Goal: Task Accomplishment & Management: Manage account settings

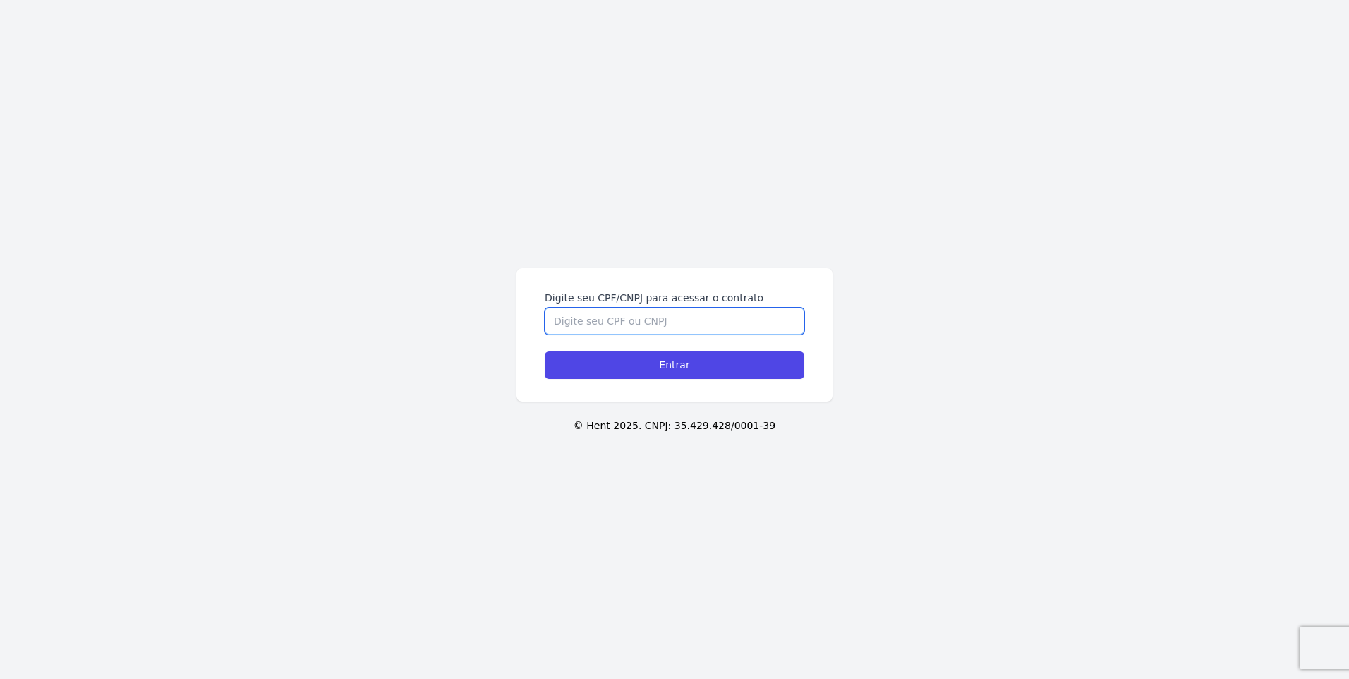
click at [679, 320] on input "Digite seu CPF/CNPJ para acessar o contrato" at bounding box center [675, 321] width 260 height 27
type input "35330693896"
click at [545, 351] on input "Entrar" at bounding box center [675, 365] width 260 height 28
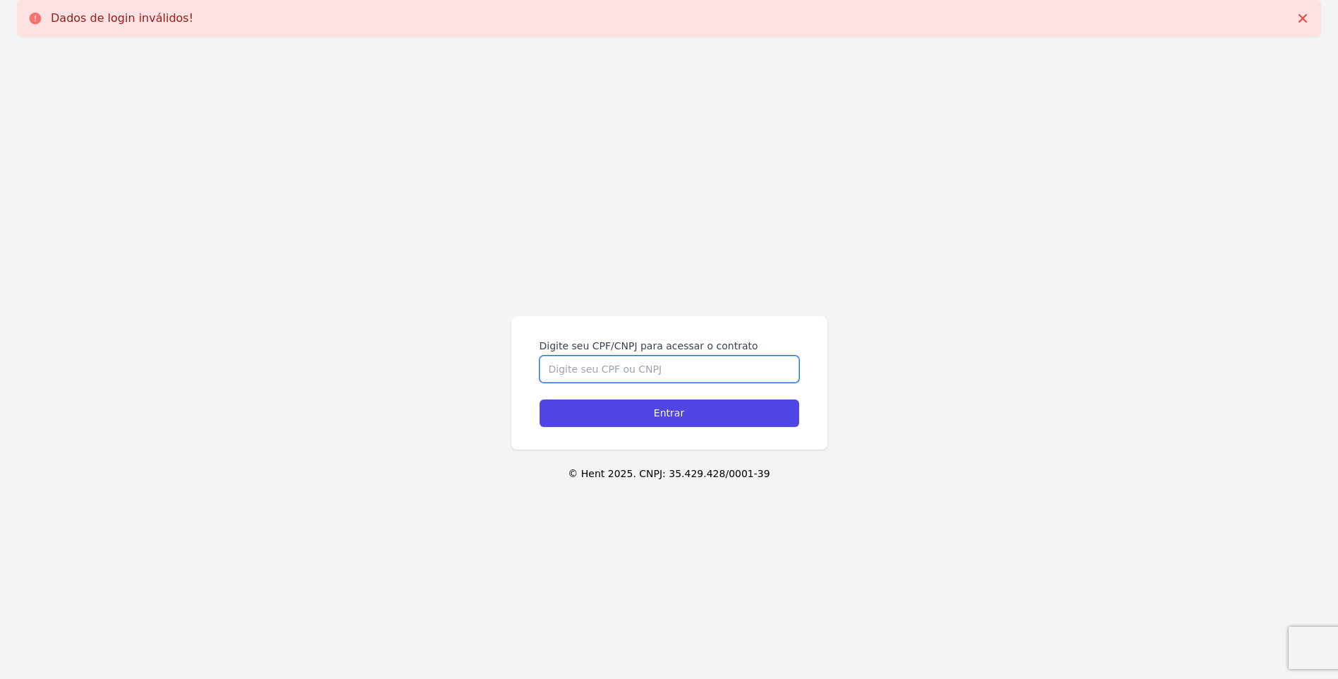
click at [670, 362] on input "Digite seu CPF/CNPJ para acessar o contrato" at bounding box center [670, 369] width 260 height 27
type input "38668396854"
click at [540, 399] on input "Entrar" at bounding box center [670, 413] width 260 height 28
click at [630, 370] on input "Digite seu CPF/CNPJ para acessar o contrato" at bounding box center [670, 369] width 260 height 27
type input "35330693896"
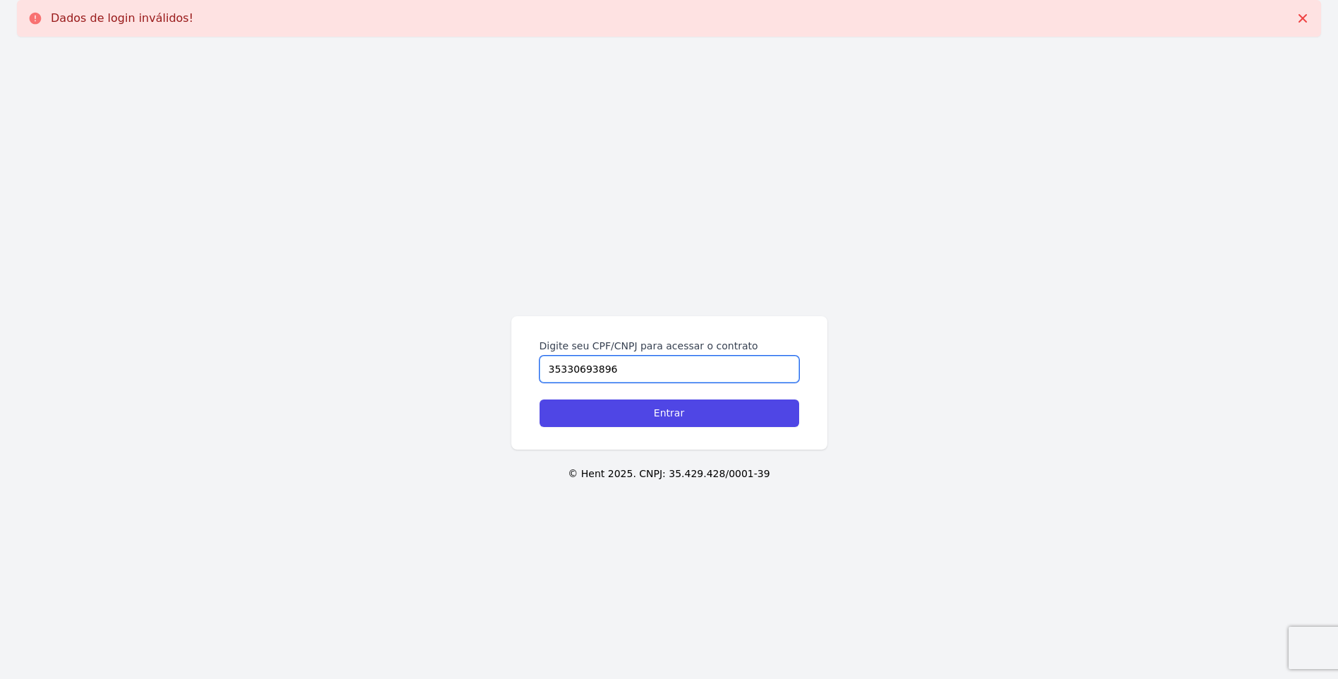
click at [540, 399] on input "Entrar" at bounding box center [670, 413] width 260 height 28
click at [630, 370] on input "Digite seu CPF/CNPJ para acessar o contrato" at bounding box center [670, 369] width 260 height 27
type input "38668396854"
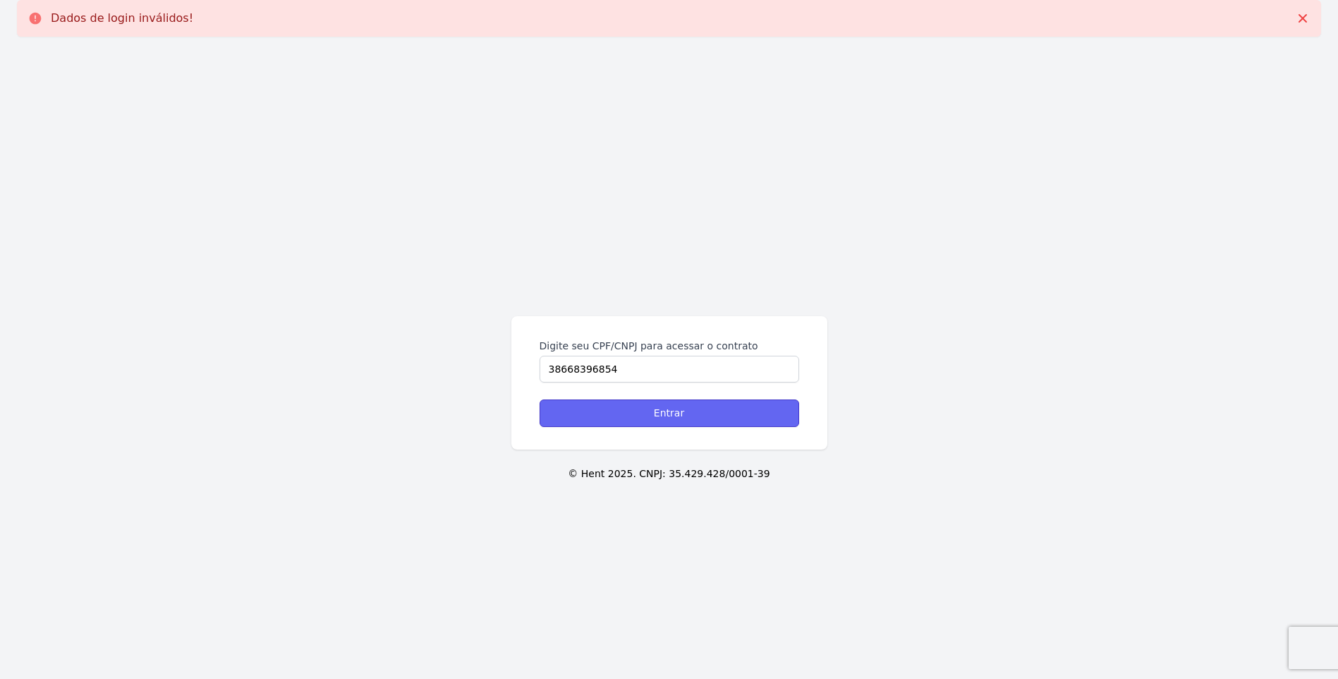
click at [695, 418] on input "Entrar" at bounding box center [670, 413] width 260 height 28
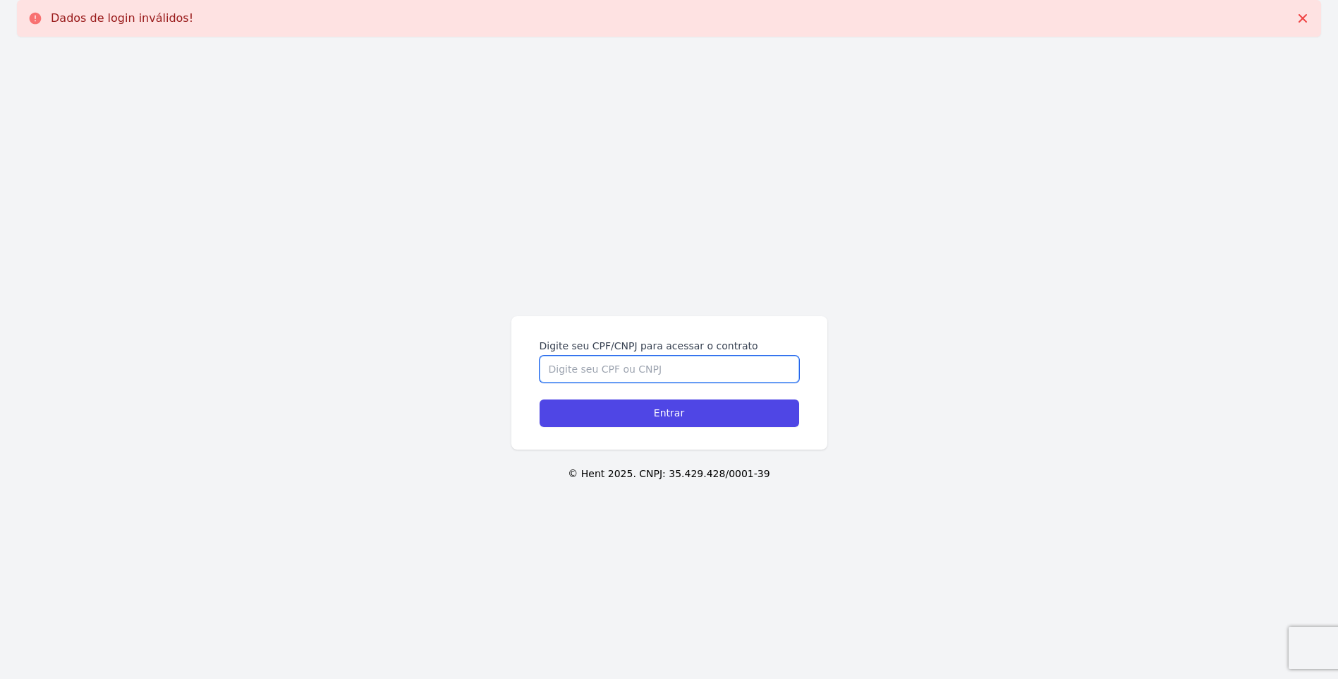
click at [612, 368] on input "Digite seu CPF/CNPJ para acessar o contrato" at bounding box center [670, 369] width 260 height 27
type input "386.683.968-54"
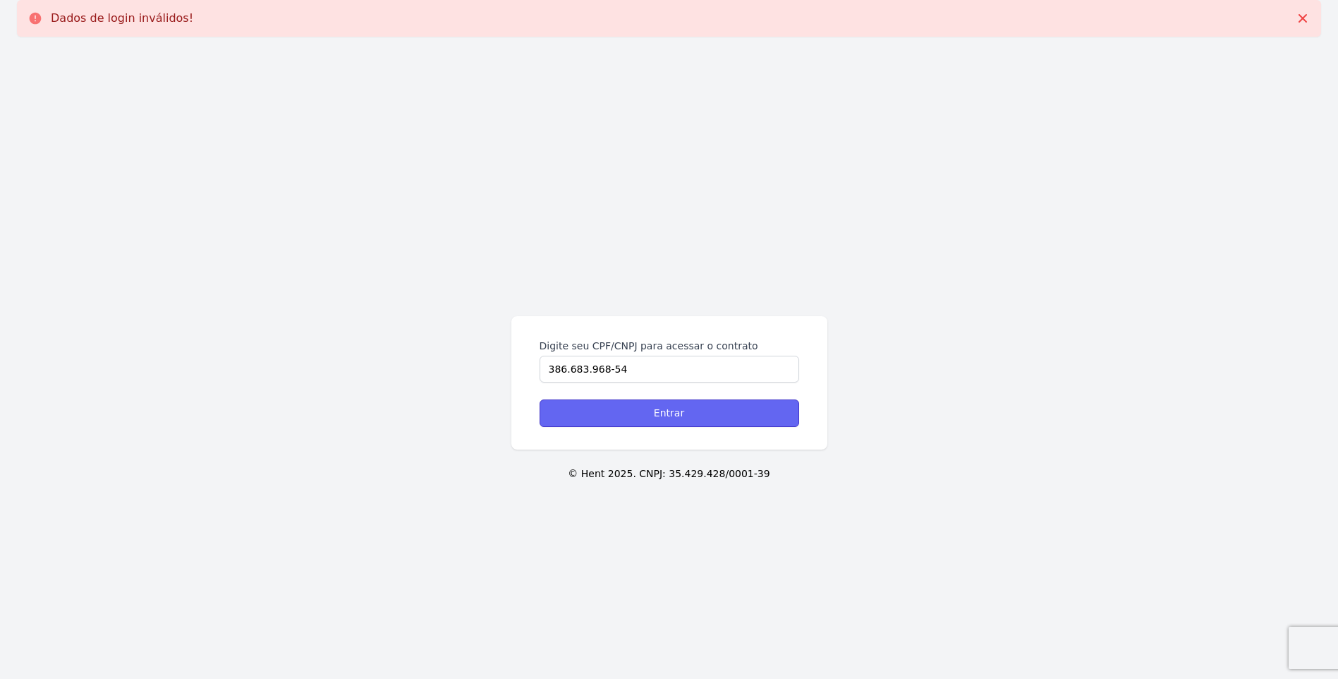
click at [615, 417] on input "Entrar" at bounding box center [670, 413] width 260 height 28
click at [1298, 16] on icon at bounding box center [1303, 18] width 14 height 14
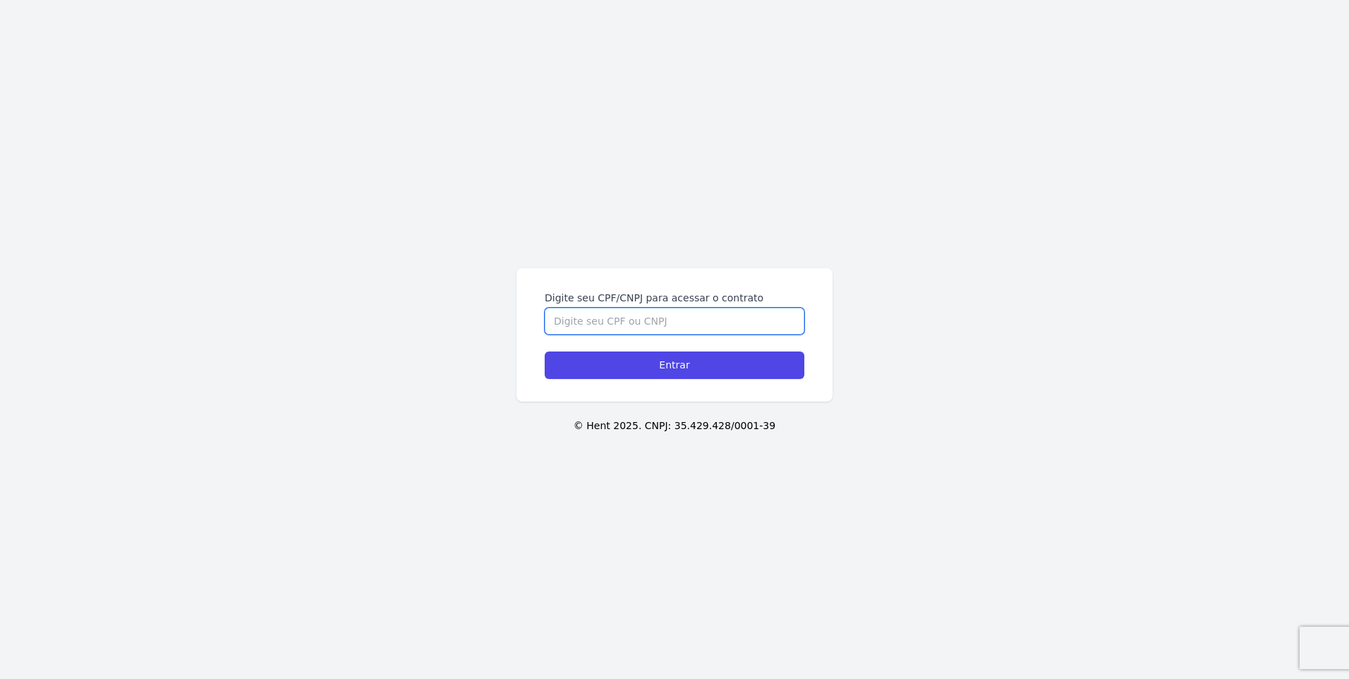
click at [676, 327] on input "Digite seu CPF/CNPJ para acessar o contrato" at bounding box center [675, 321] width 260 height 27
type input "353.306.938-96"
click at [545, 351] on input "Entrar" at bounding box center [675, 365] width 260 height 28
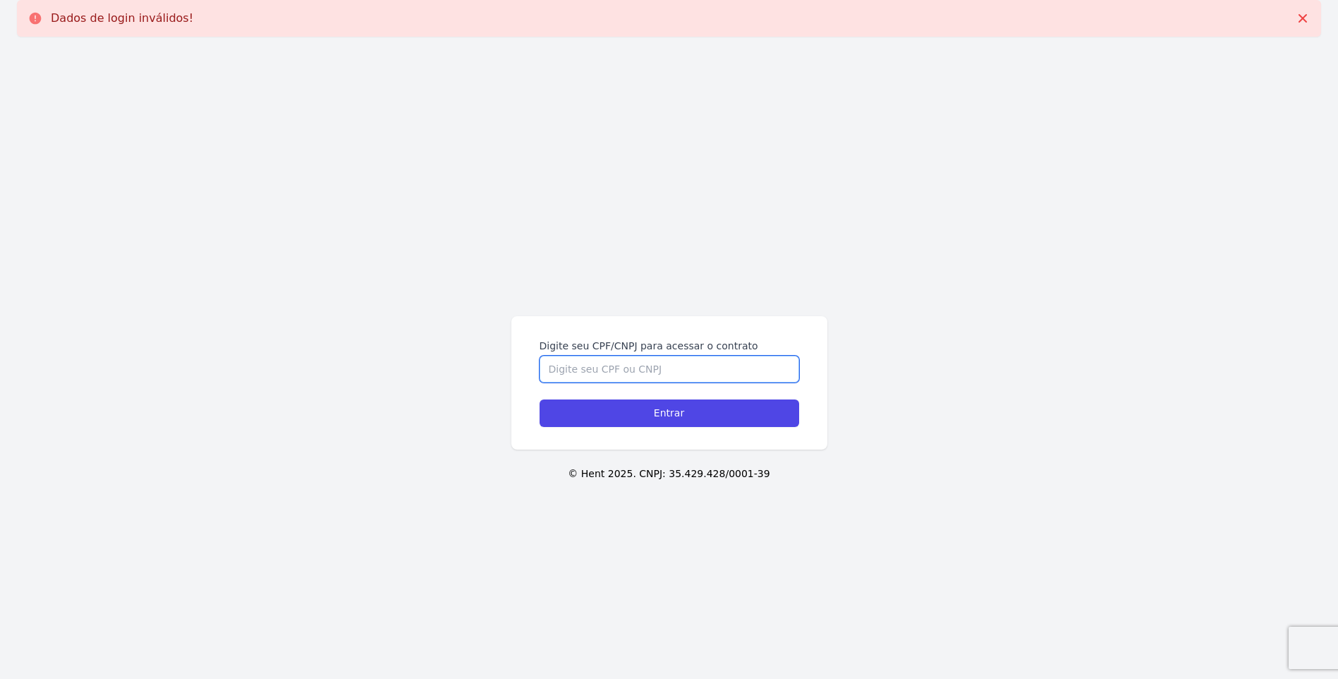
click at [677, 363] on input "Digite seu CPF/CNPJ para acessar o contrato" at bounding box center [670, 369] width 260 height 27
type input "35330693896."
click at [540, 399] on input "Entrar" at bounding box center [670, 413] width 260 height 28
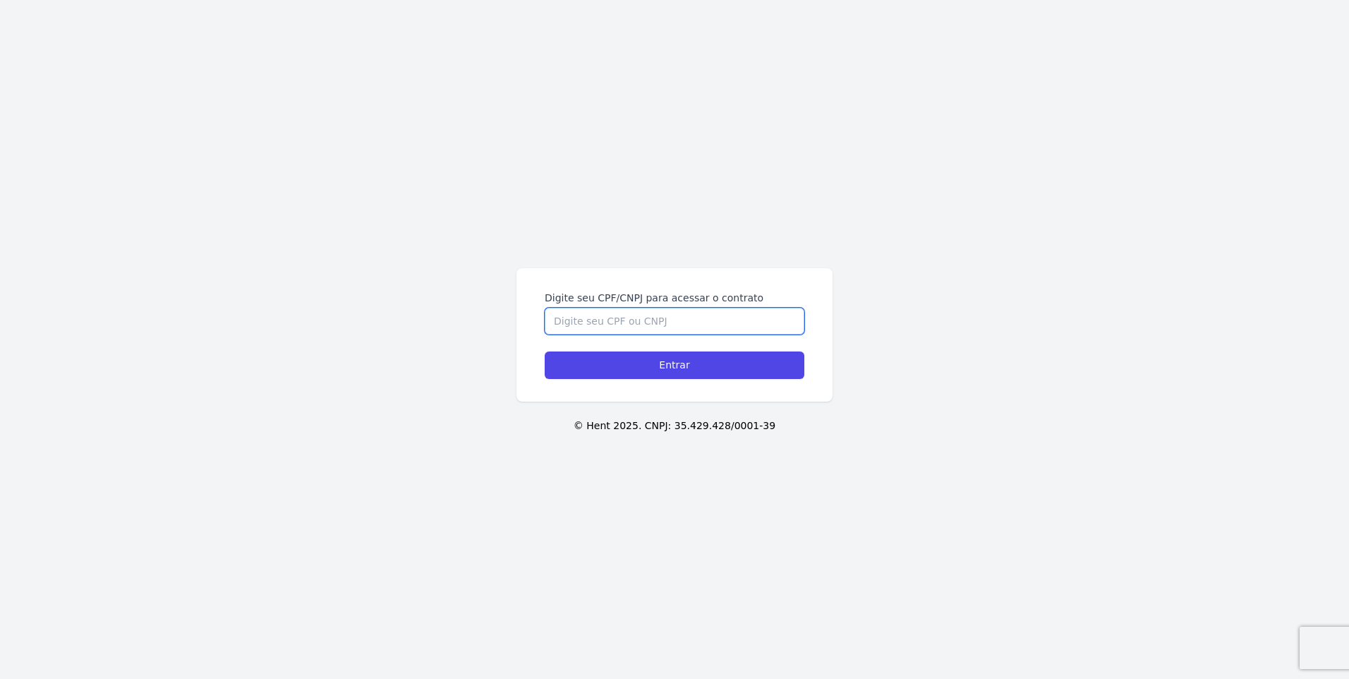
click at [611, 334] on input "Digite seu CPF/CNPJ para acessar o contrato" at bounding box center [675, 321] width 260 height 27
click at [545, 351] on input "Entrar" at bounding box center [675, 365] width 260 height 28
type input "38668396854,"
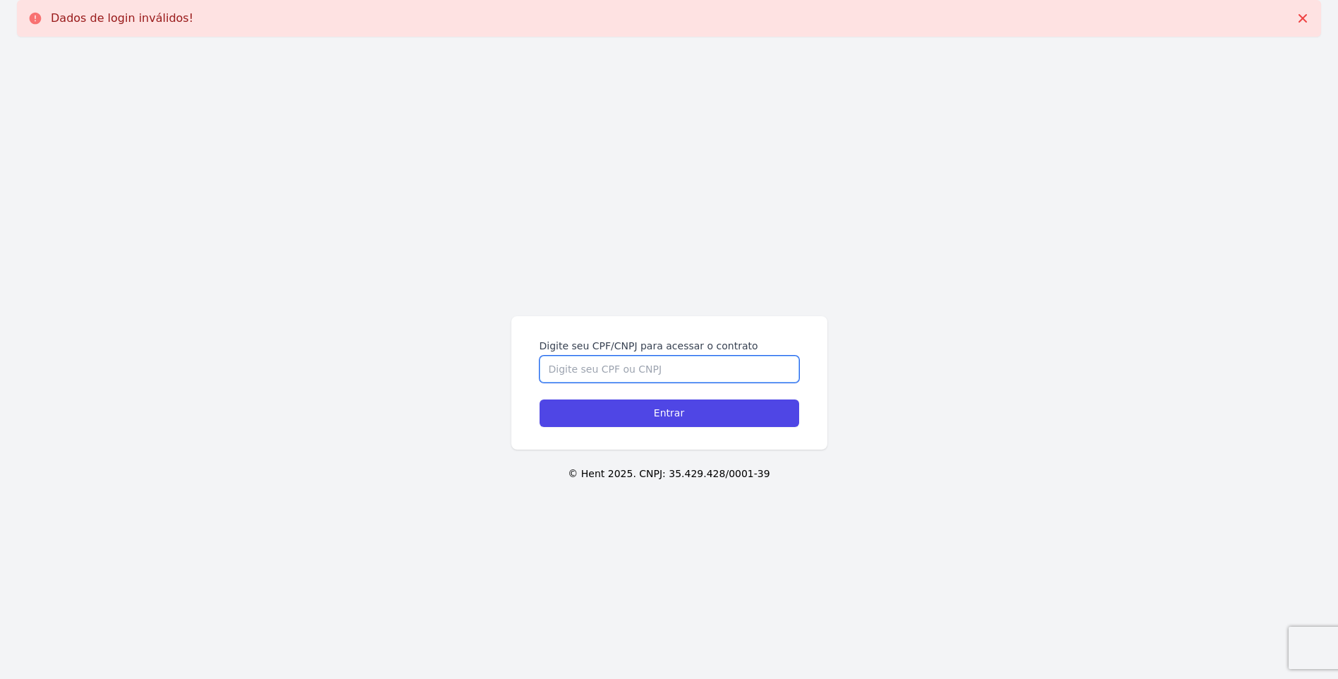
click at [688, 373] on input "Digite seu CPF/CNPJ para acessar o contrato" at bounding box center [670, 369] width 260 height 27
type input "38668396854"
click at [540, 399] on input "Entrar" at bounding box center [670, 413] width 260 height 28
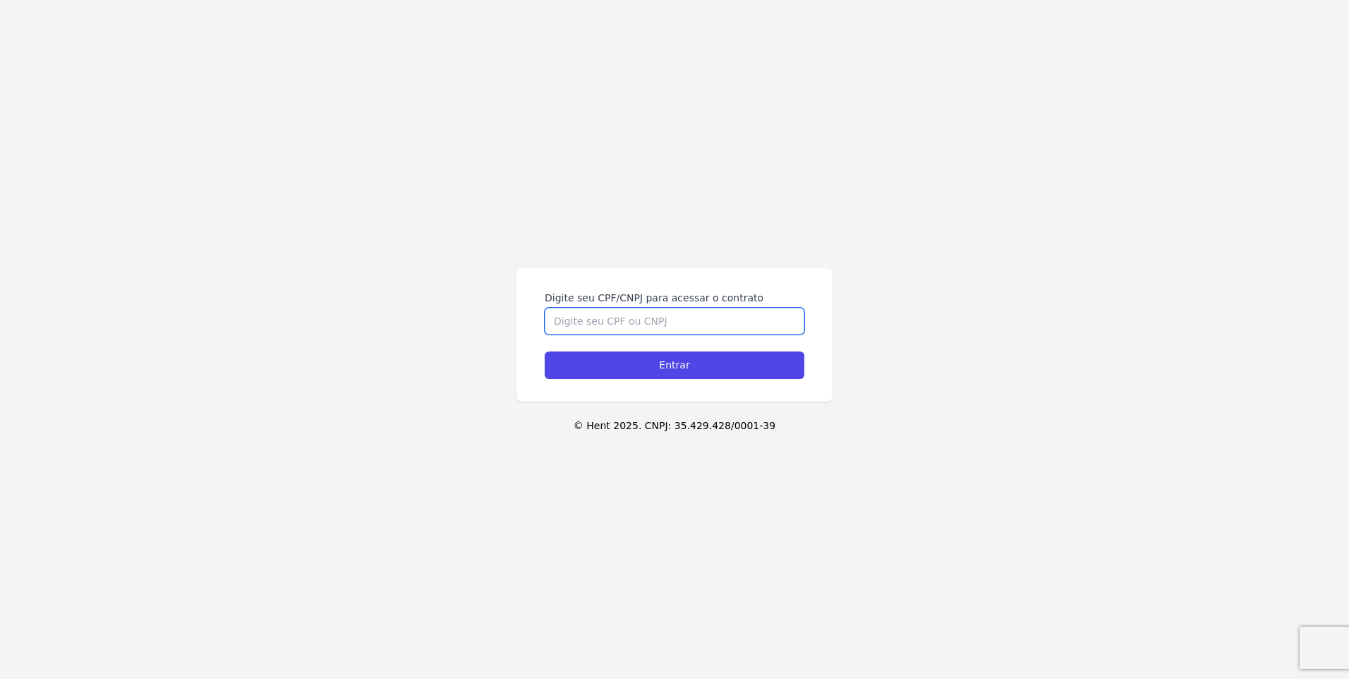
click at [641, 320] on input "Digite seu CPF/CNPJ para acessar o contrato" at bounding box center [675, 321] width 260 height 27
type input "35330693896"
click at [545, 351] on input "Entrar" at bounding box center [675, 365] width 260 height 28
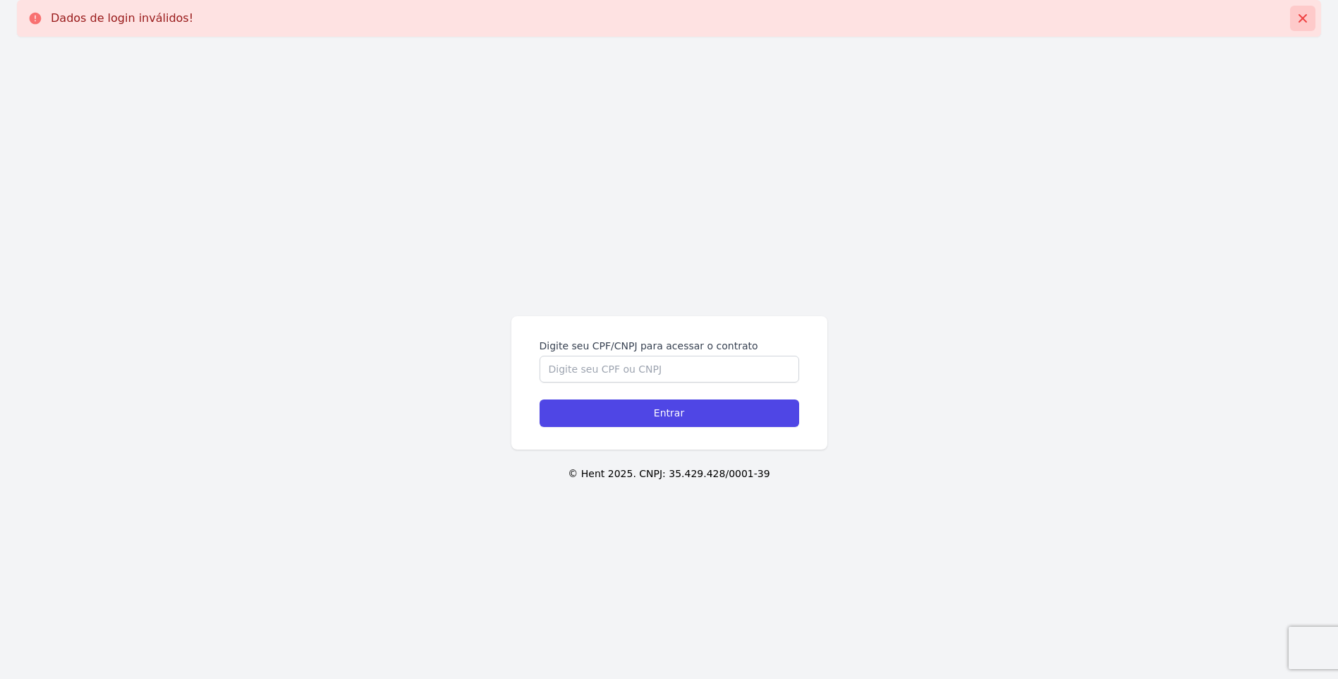
click at [1310, 13] on button at bounding box center [1302, 18] width 25 height 25
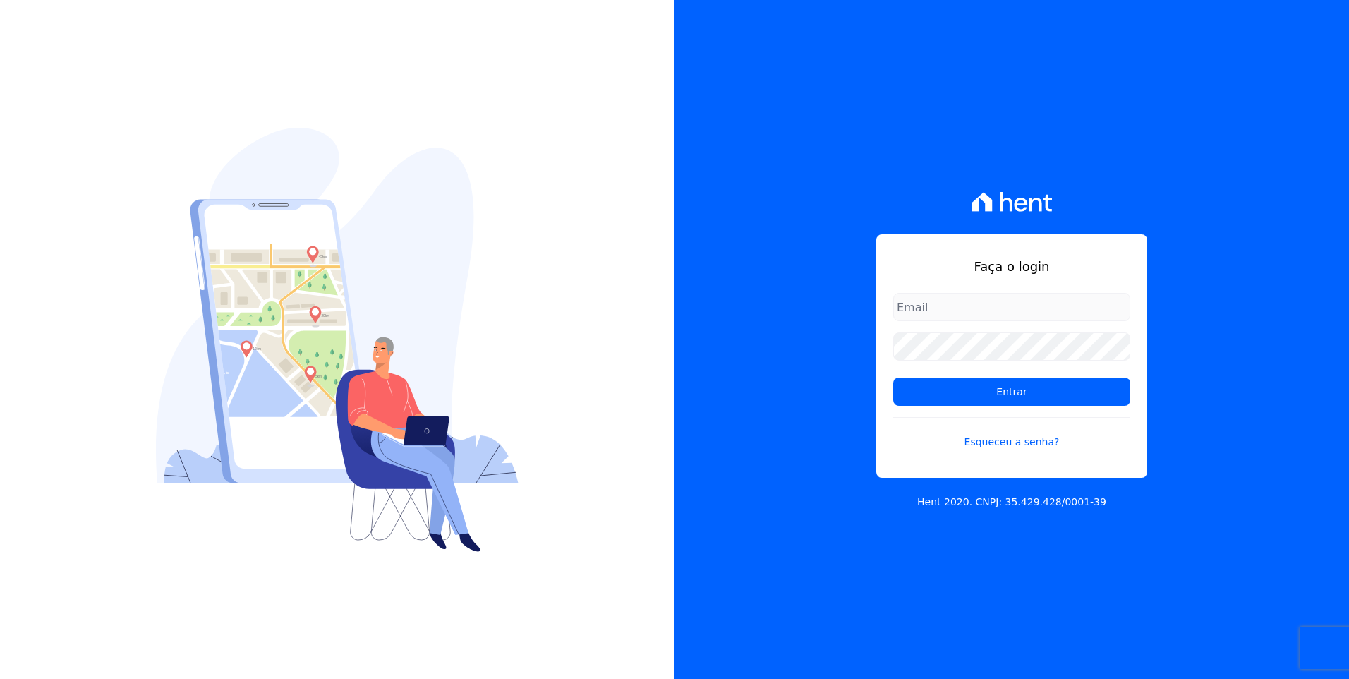
click at [946, 300] on input "email" at bounding box center [1011, 307] width 237 height 28
type input "[EMAIL_ADDRESS][PERSON_NAME][DOMAIN_NAME]"
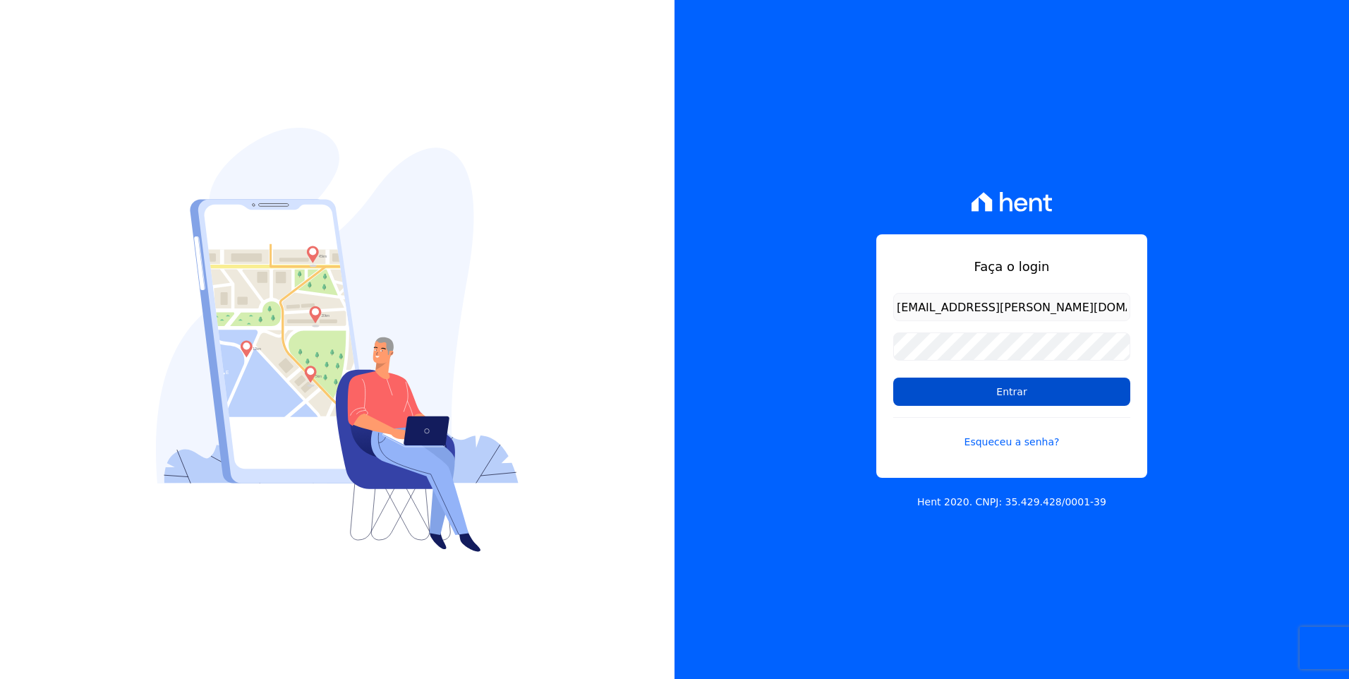
click at [1020, 405] on input "Entrar" at bounding box center [1011, 391] width 237 height 28
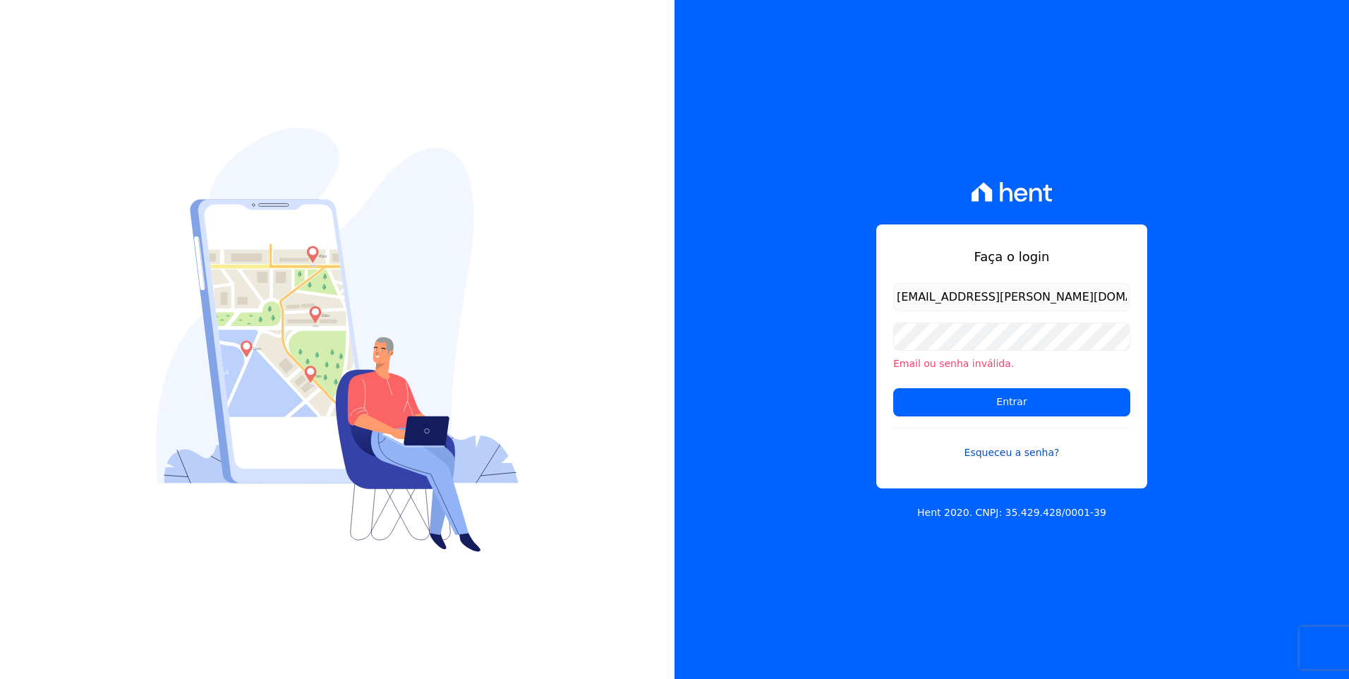
click at [1008, 453] on link "Esqueceu a senha?" at bounding box center [1011, 444] width 237 height 32
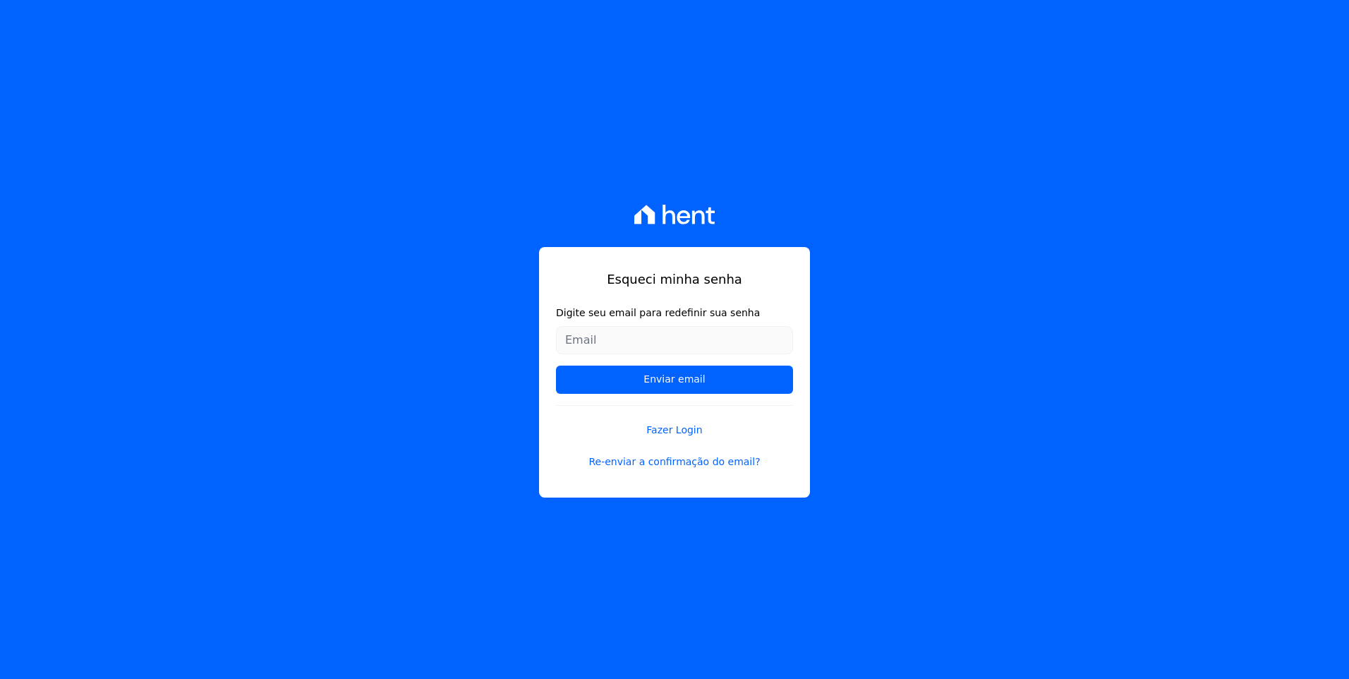
click at [653, 334] on input "Digite seu email para redefinir sua senha" at bounding box center [674, 340] width 237 height 28
type input "[EMAIL_ADDRESS][PERSON_NAME][DOMAIN_NAME]"
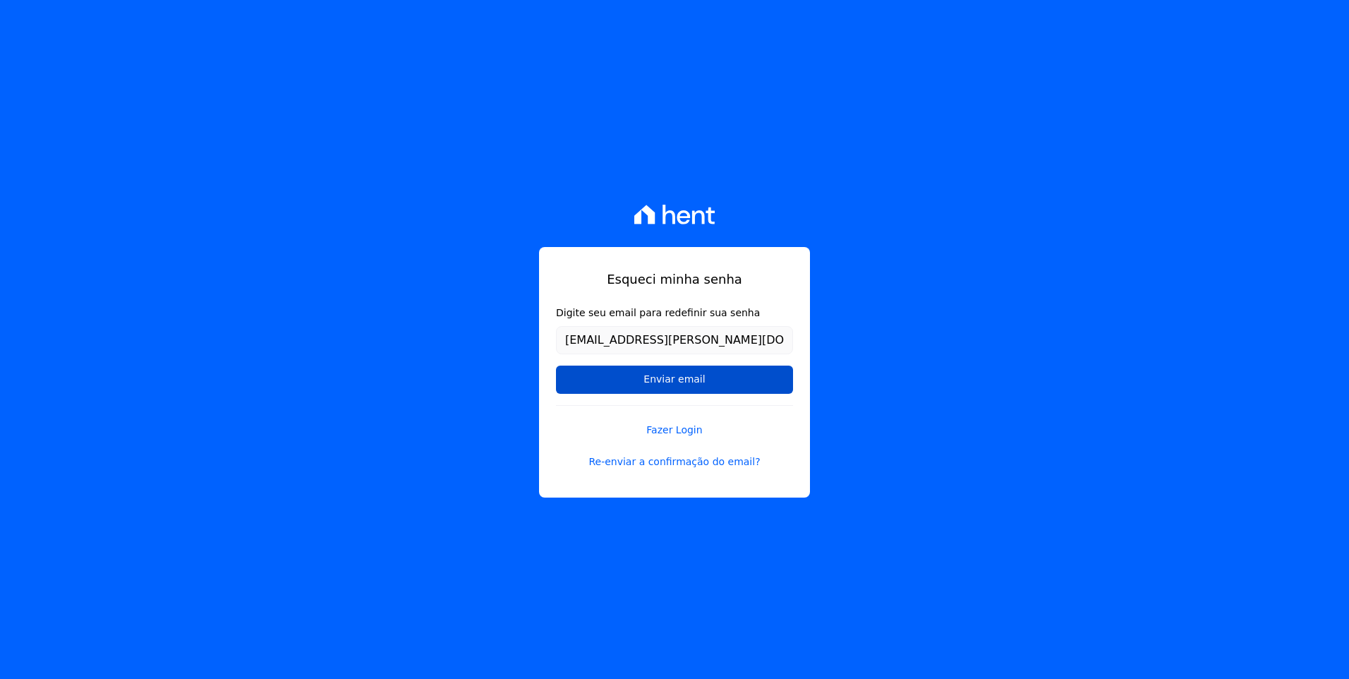
click at [641, 382] on input "Enviar email" at bounding box center [674, 379] width 237 height 28
click at [666, 429] on link "Fazer Login" at bounding box center [674, 421] width 237 height 32
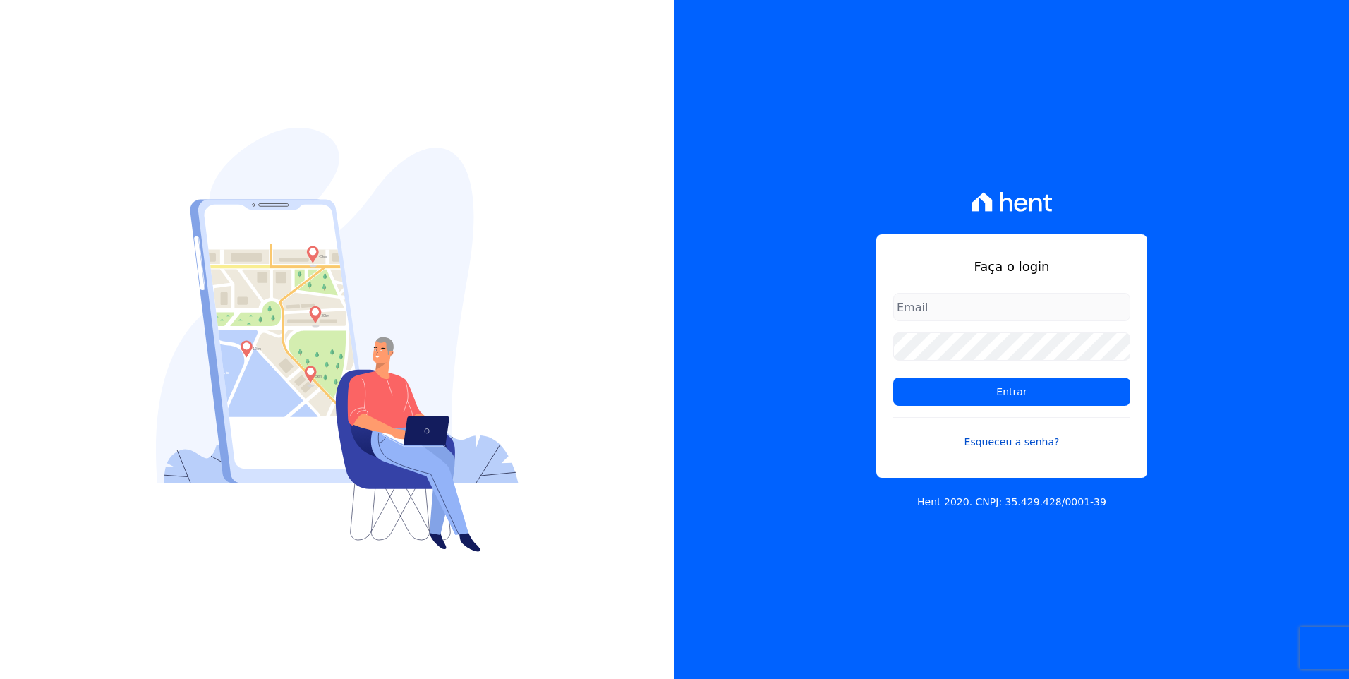
click at [1024, 435] on link "Esqueceu a senha?" at bounding box center [1011, 433] width 237 height 32
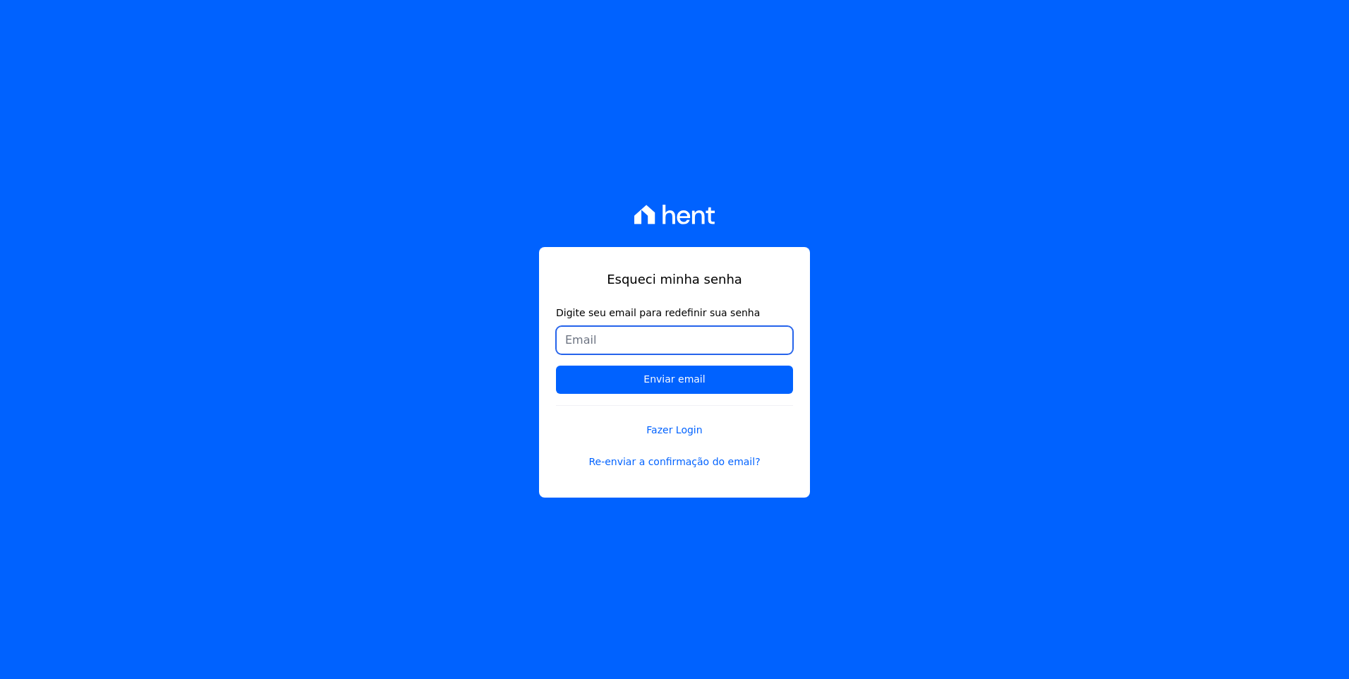
click at [592, 337] on input "Digite seu email para redefinir sua senha" at bounding box center [674, 340] width 237 height 28
type input "[EMAIL_ADDRESS][PERSON_NAME][DOMAIN_NAME]"
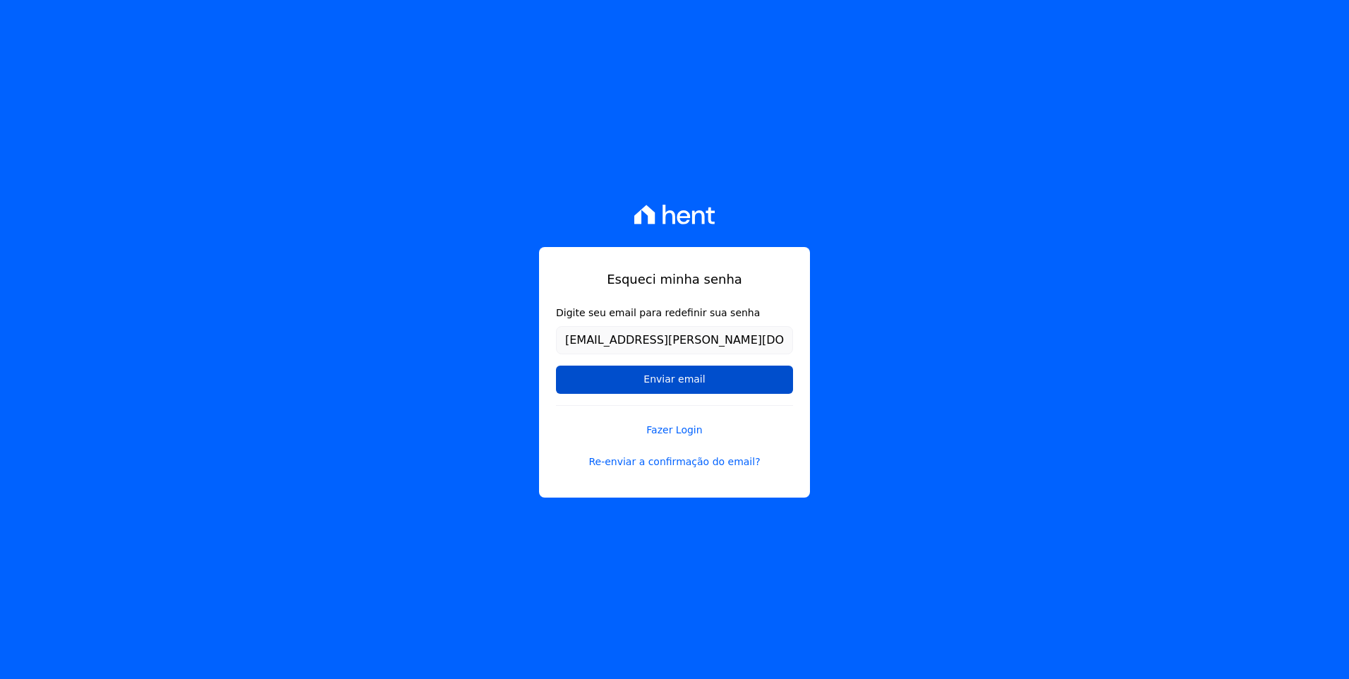
click at [634, 387] on input "Enviar email" at bounding box center [674, 379] width 237 height 28
click at [667, 380] on input "Enviar email" at bounding box center [674, 379] width 237 height 28
click at [633, 385] on input "Enviar email" at bounding box center [674, 379] width 237 height 28
click at [705, 370] on input "Enviar email" at bounding box center [674, 379] width 237 height 28
click at [712, 379] on input "Enviar email" at bounding box center [674, 379] width 237 height 28
